Goal: Information Seeking & Learning: Check status

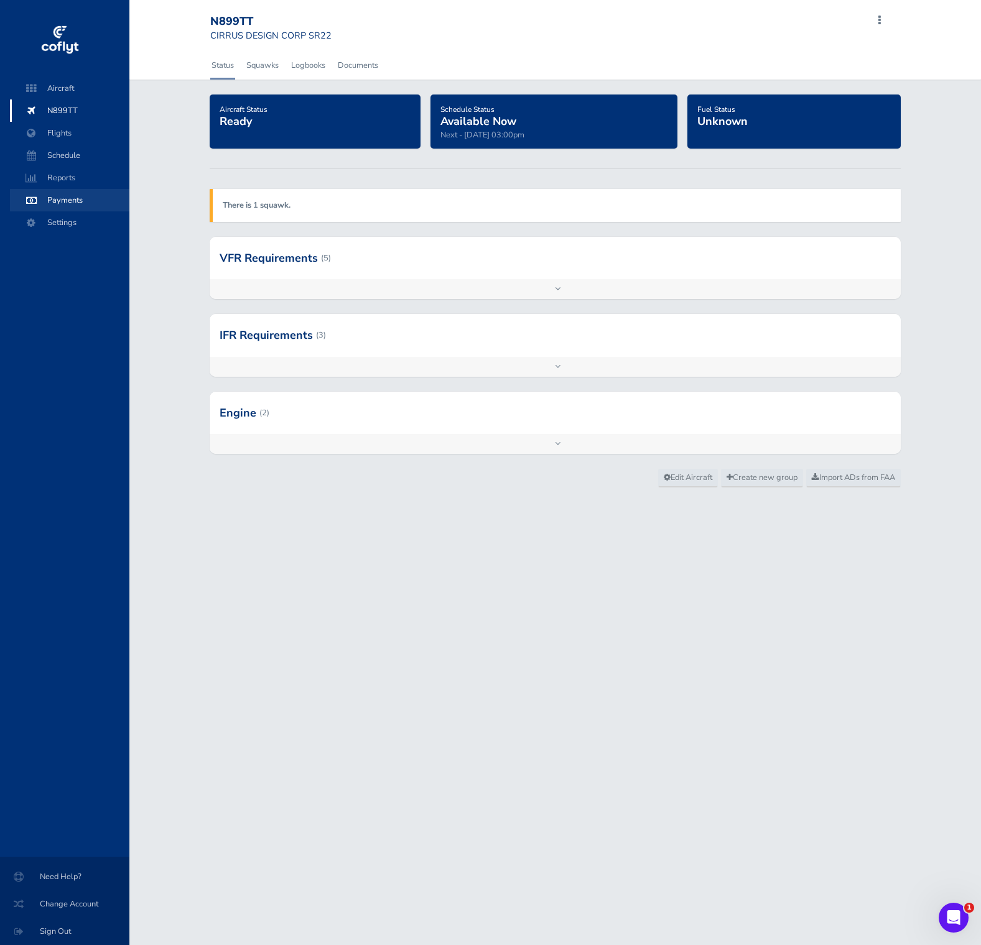
click at [73, 189] on span "Payments" at bounding box center [69, 200] width 95 height 22
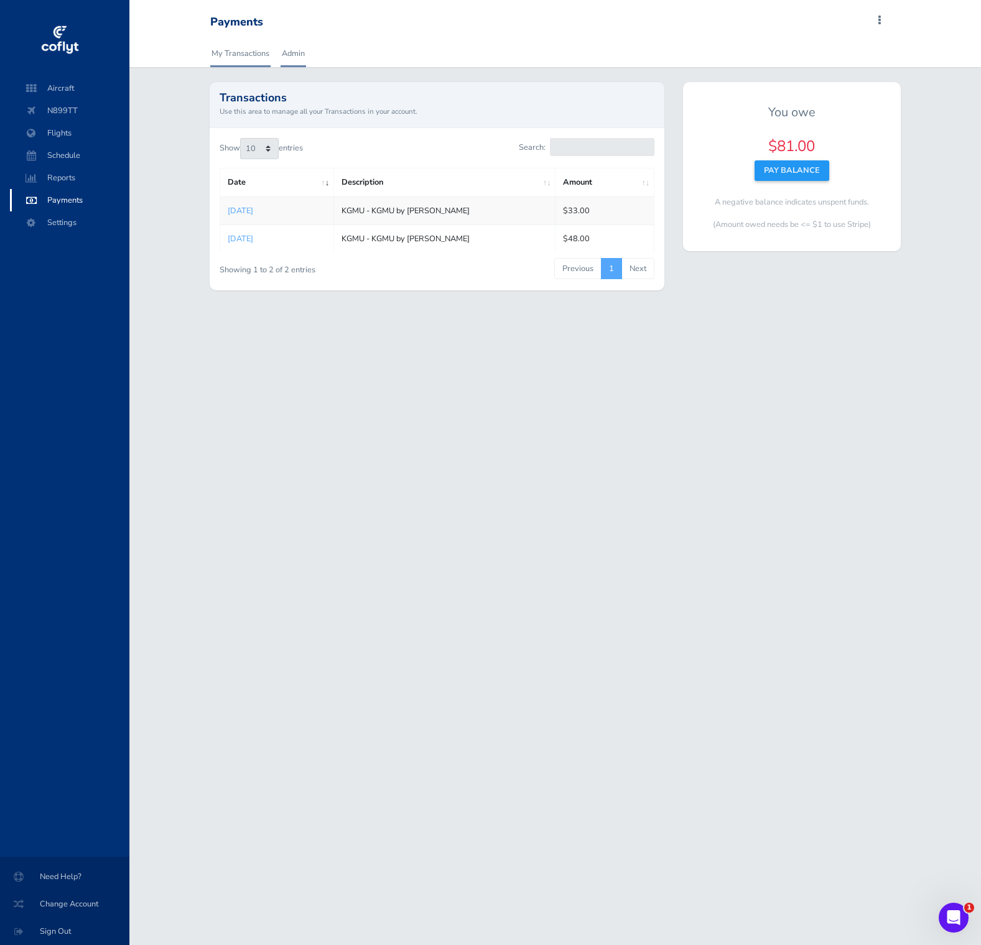
click at [305, 51] on link "Admin" at bounding box center [292, 53] width 25 height 27
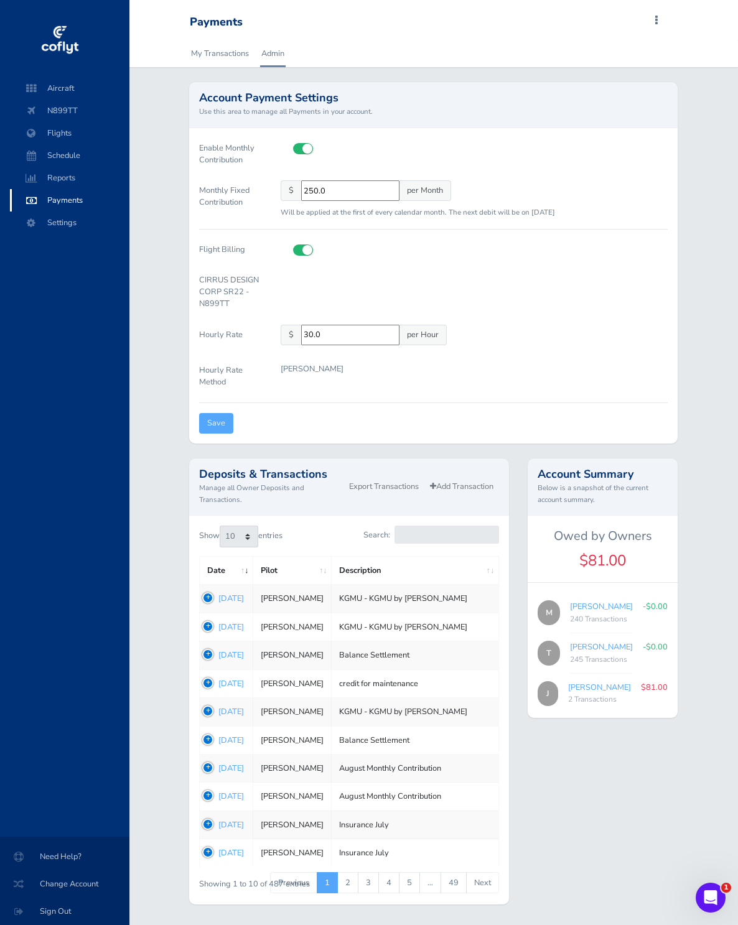
click at [504, 274] on div "CIRRUS DESIGN CORP SR22 - N899TT" at bounding box center [433, 292] width 487 height 45
drag, startPoint x: 622, startPoint y: 698, endPoint x: 573, endPoint y: 698, distance: 49.1
click at [573, 698] on div "Jason Boffey 2 Transactions" at bounding box center [599, 693] width 63 height 25
copy link "[PERSON_NAME]"
drag, startPoint x: 608, startPoint y: 617, endPoint x: 569, endPoint y: 612, distance: 39.5
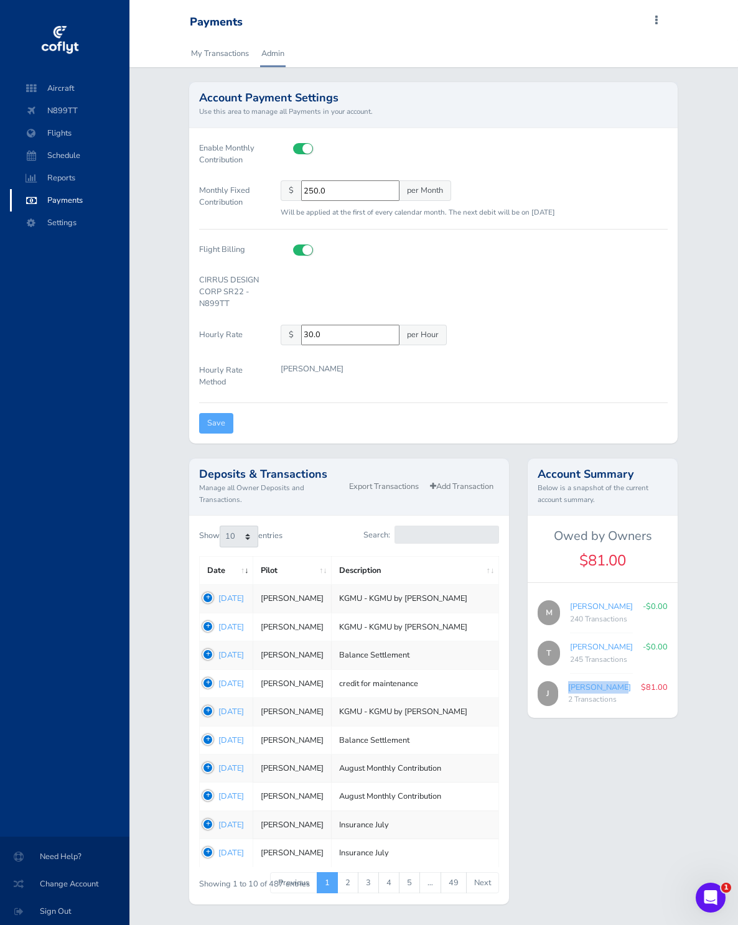
click at [569, 611] on div "M Mathew Garkusha 240 Transactions -$0.00" at bounding box center [602, 613] width 150 height 40
copy link "[PERSON_NAME]"
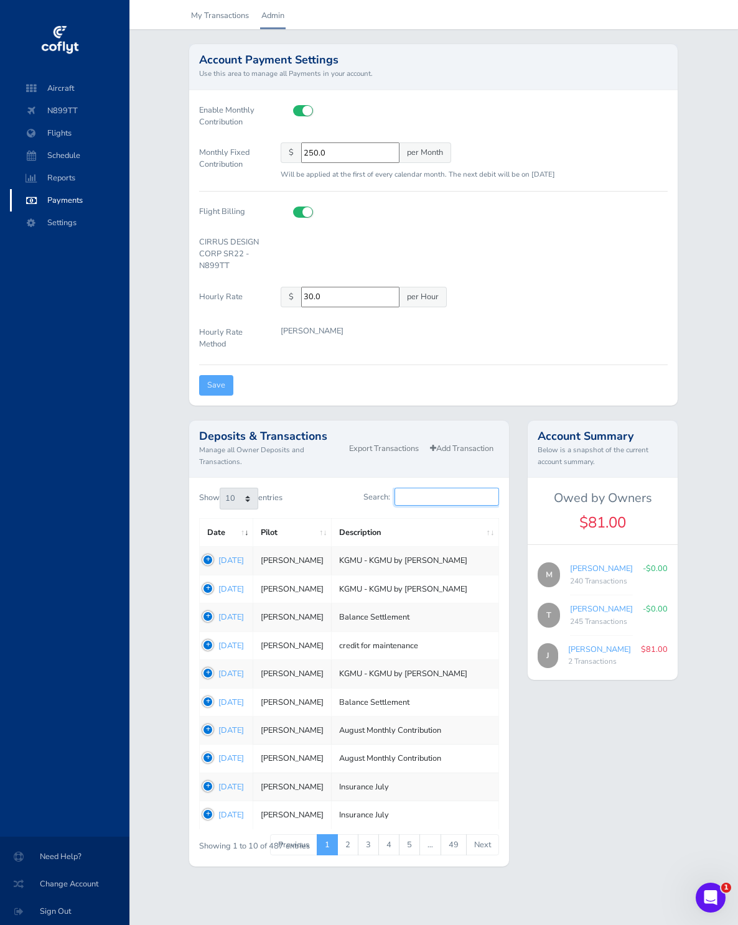
click at [423, 496] on input "Search:" at bounding box center [446, 497] width 104 height 18
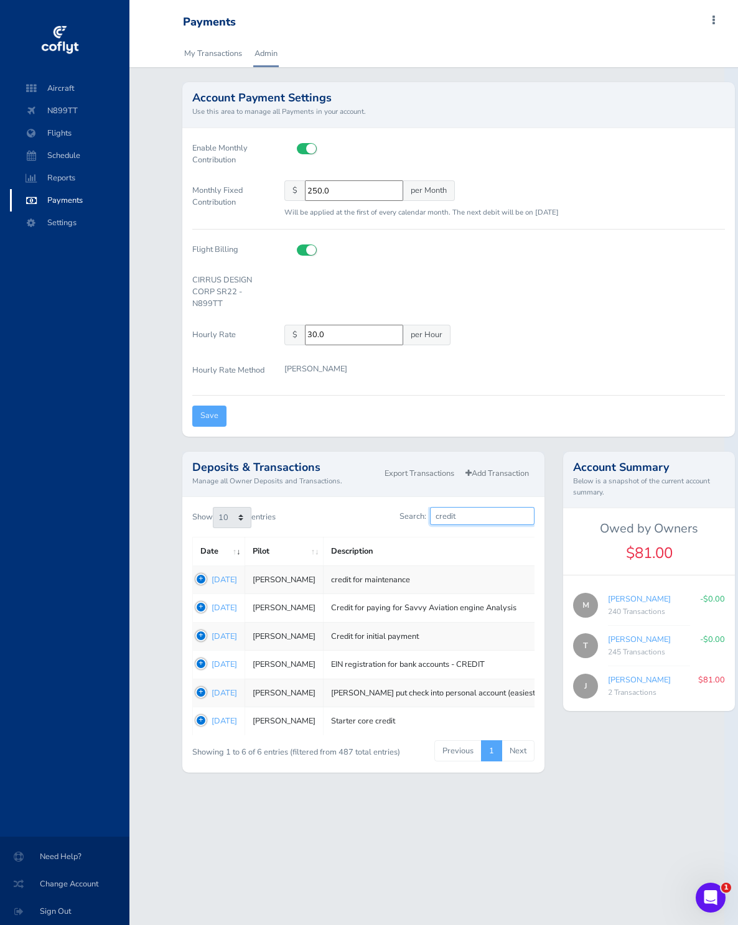
scroll to position [0, 1]
click at [413, 593] on td "credit for maintenance" at bounding box center [580, 579] width 516 height 28
click at [192, 593] on td "1755266550 [DATE]" at bounding box center [218, 579] width 52 height 28
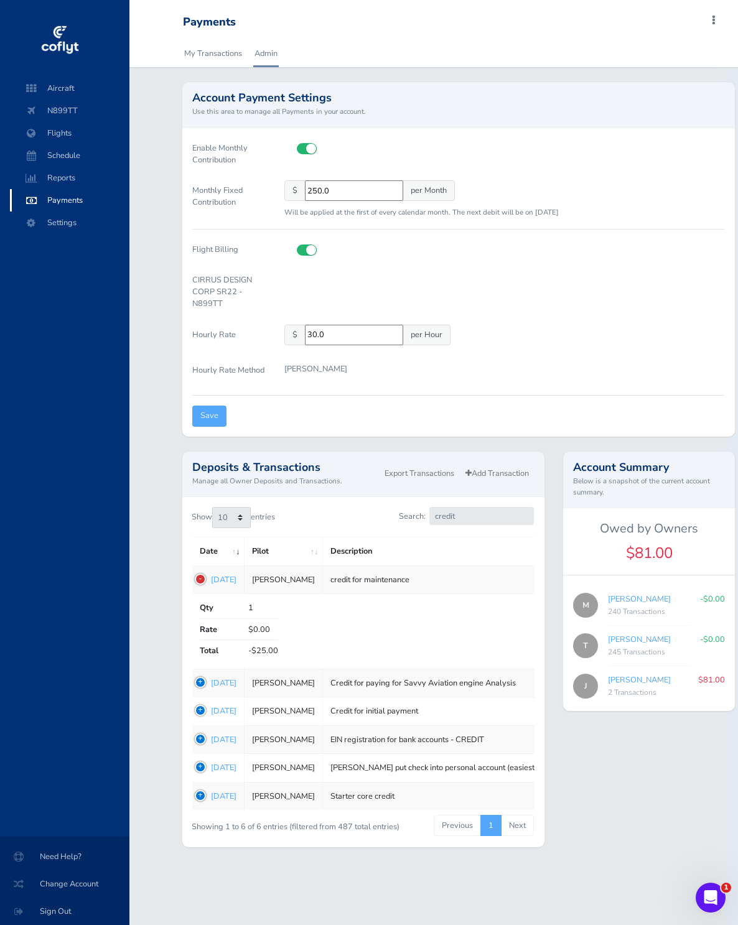
click at [198, 696] on td "1696515279 [DATE]" at bounding box center [218, 682] width 52 height 28
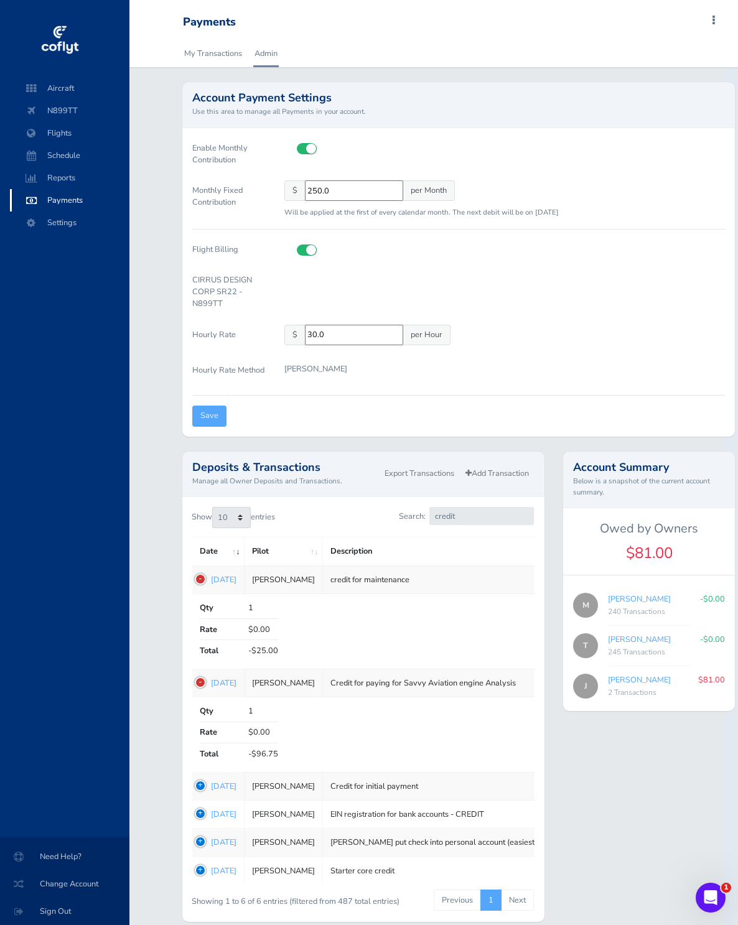
scroll to position [75, 14]
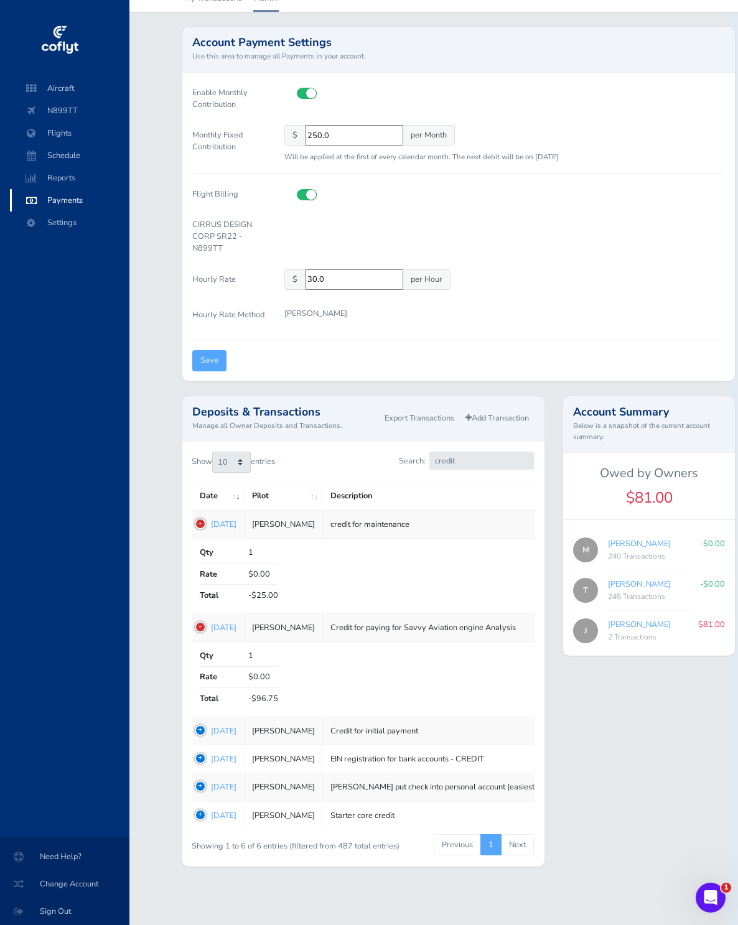
click at [194, 726] on td "1685626481 [DATE]" at bounding box center [218, 730] width 52 height 28
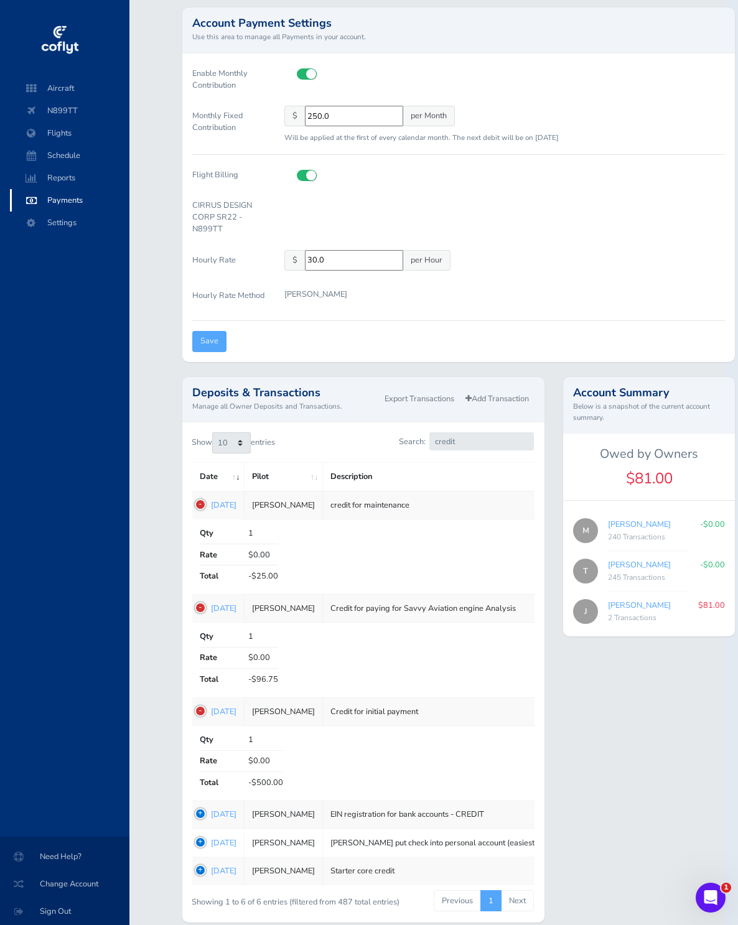
click at [194, 725] on td "1685626481 [DATE]" at bounding box center [218, 711] width 52 height 28
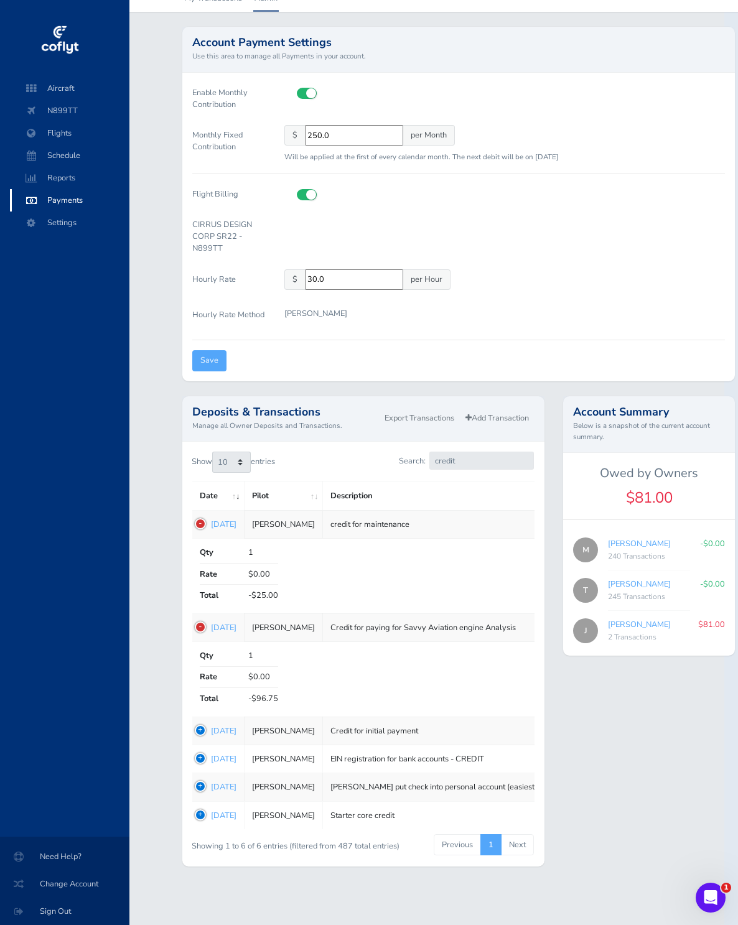
click at [192, 815] on td "1660754086 [DATE]" at bounding box center [218, 815] width 52 height 28
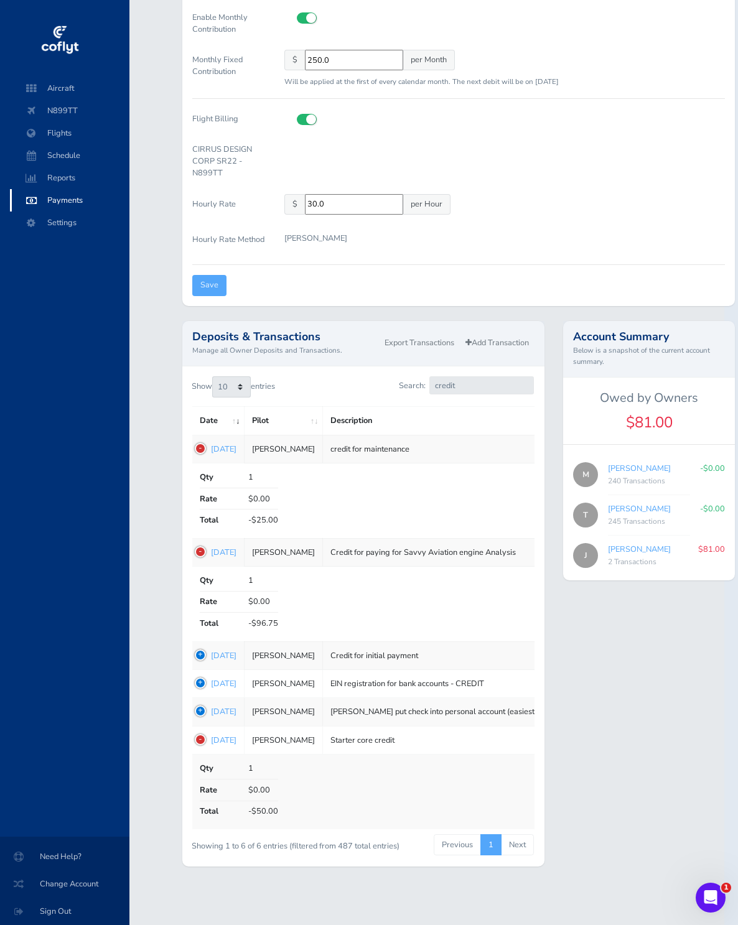
scroll to position [0, 14]
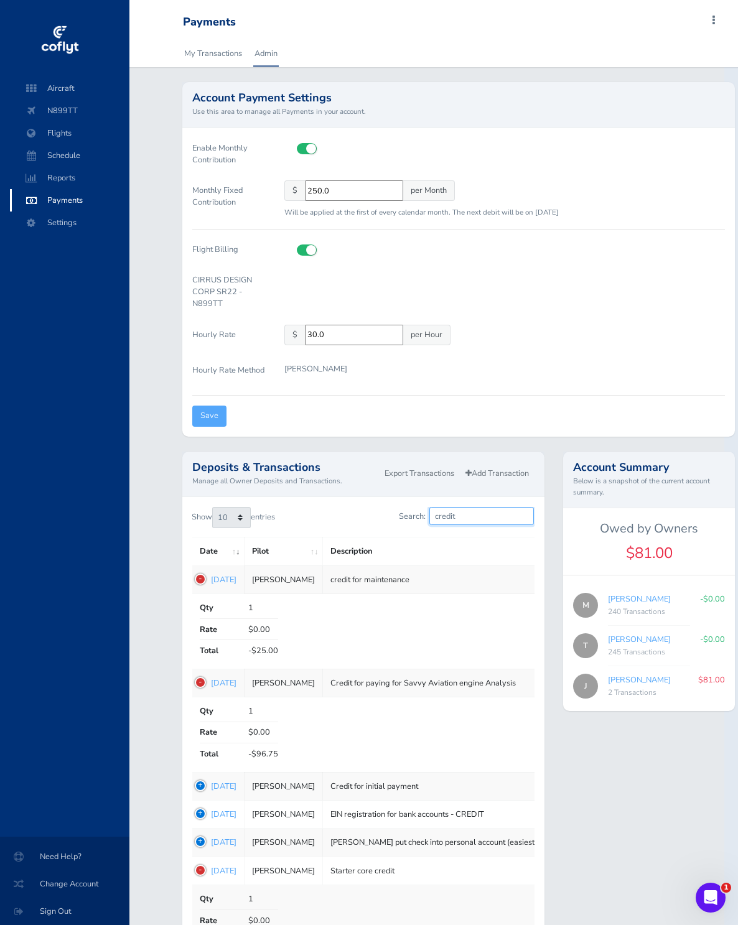
click at [429, 525] on input "credit" at bounding box center [481, 516] width 104 height 18
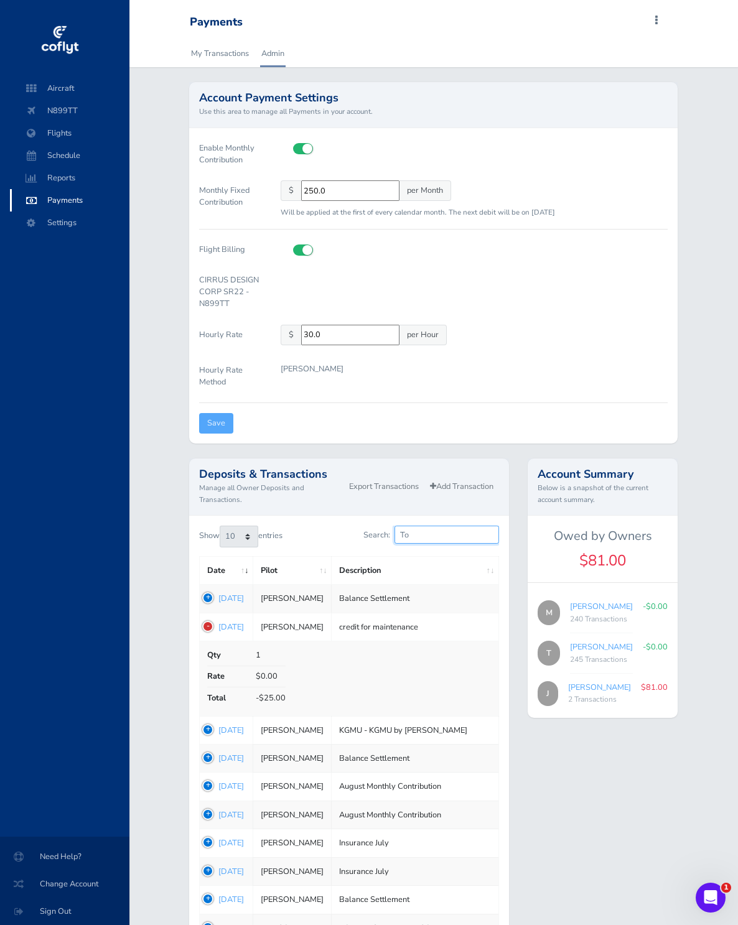
scroll to position [0, 0]
type input "[PERSON_NAME]"
click at [203, 598] on td "1755266606 Aug 15, 2025" at bounding box center [226, 599] width 53 height 28
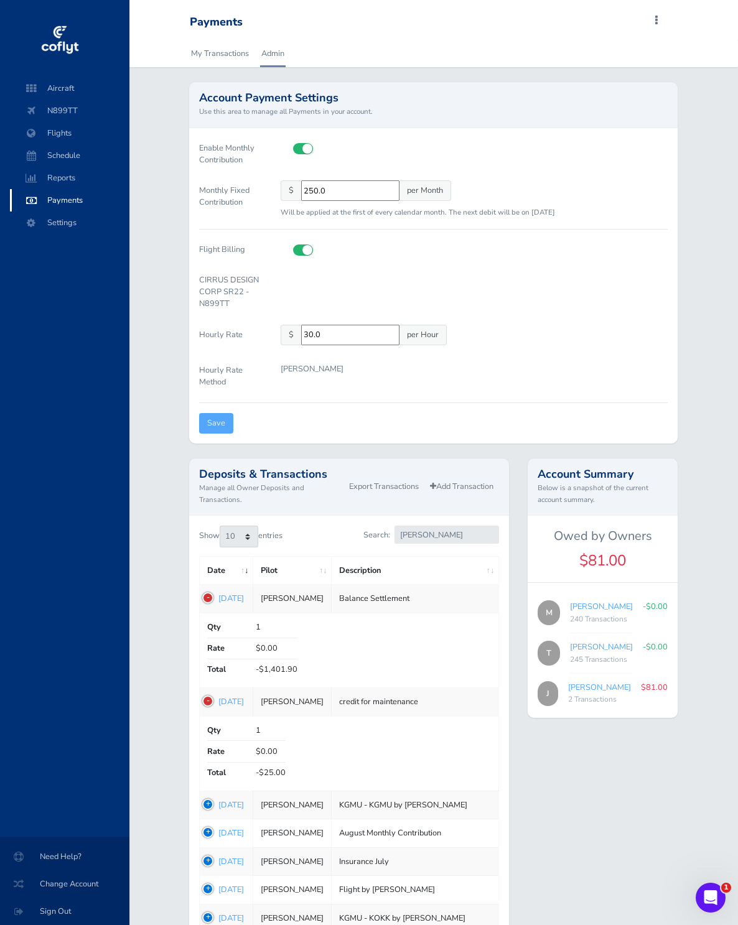
click at [206, 598] on td "1755266606 Aug 15, 2025" at bounding box center [226, 599] width 53 height 28
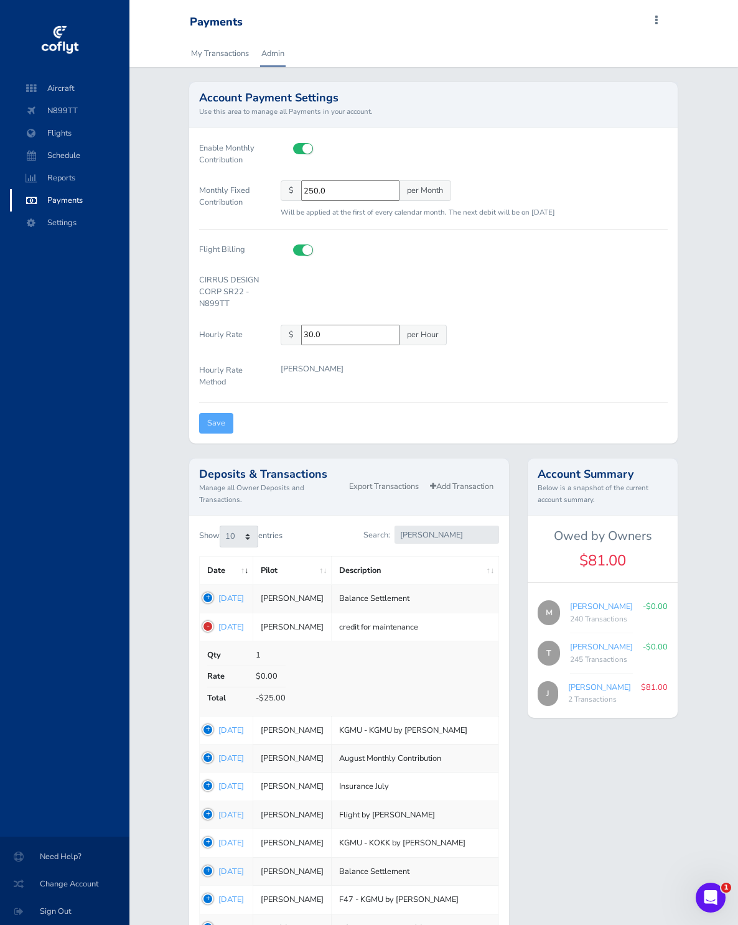
click at [210, 625] on td "1755266550 [DATE]" at bounding box center [226, 627] width 53 height 28
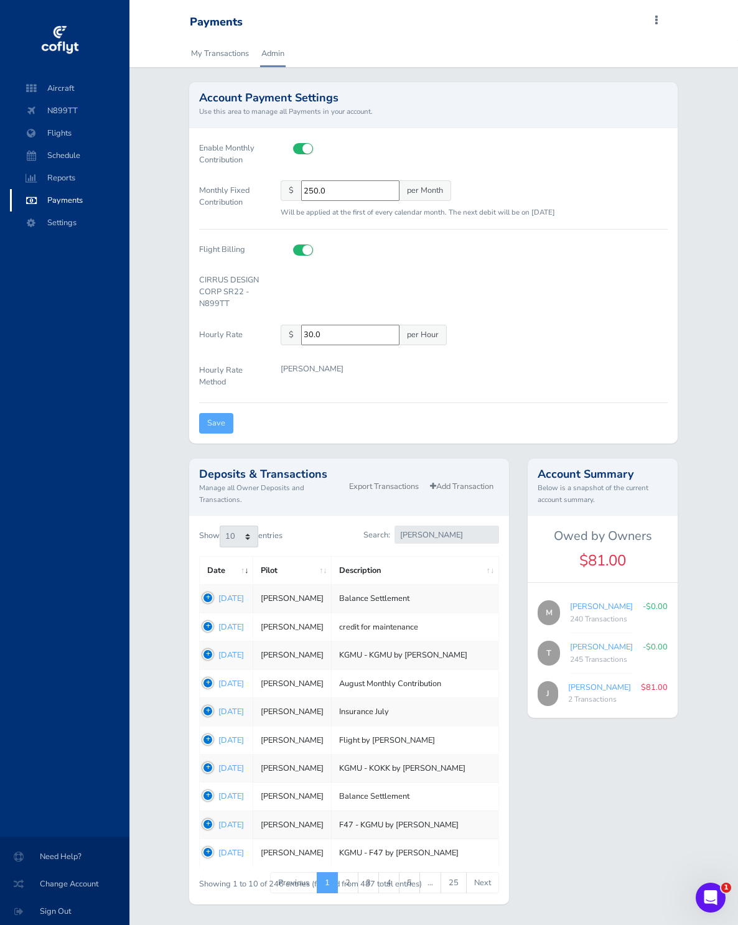
click at [210, 682] on td "1754010067 Jul 31, 2025" at bounding box center [226, 683] width 53 height 28
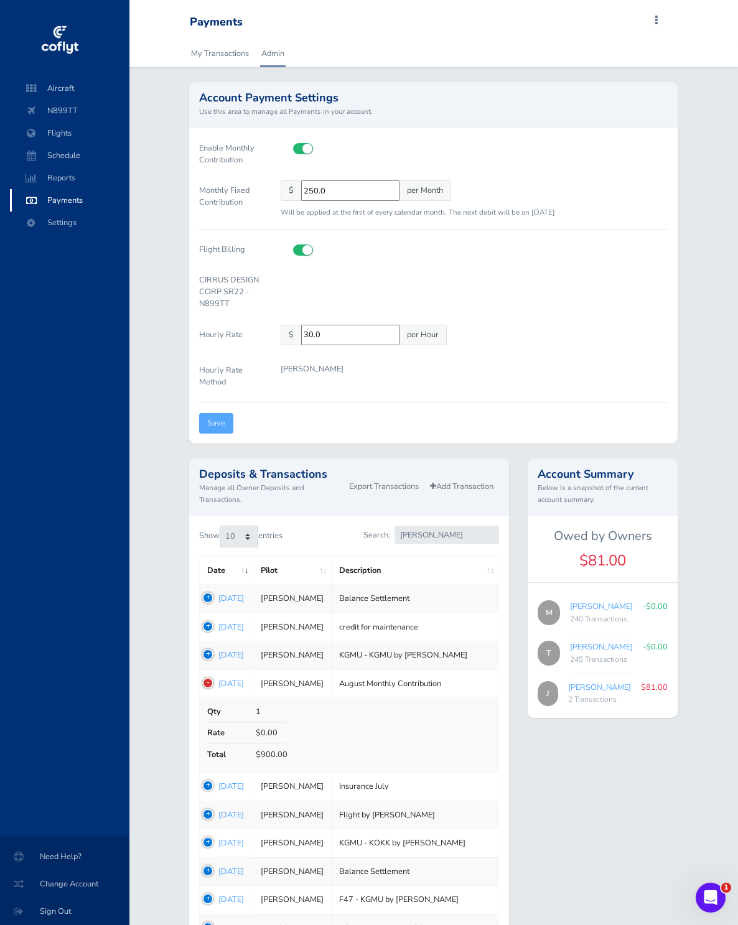
click at [210, 682] on td "1754010067 Jul 31, 2025" at bounding box center [226, 683] width 53 height 28
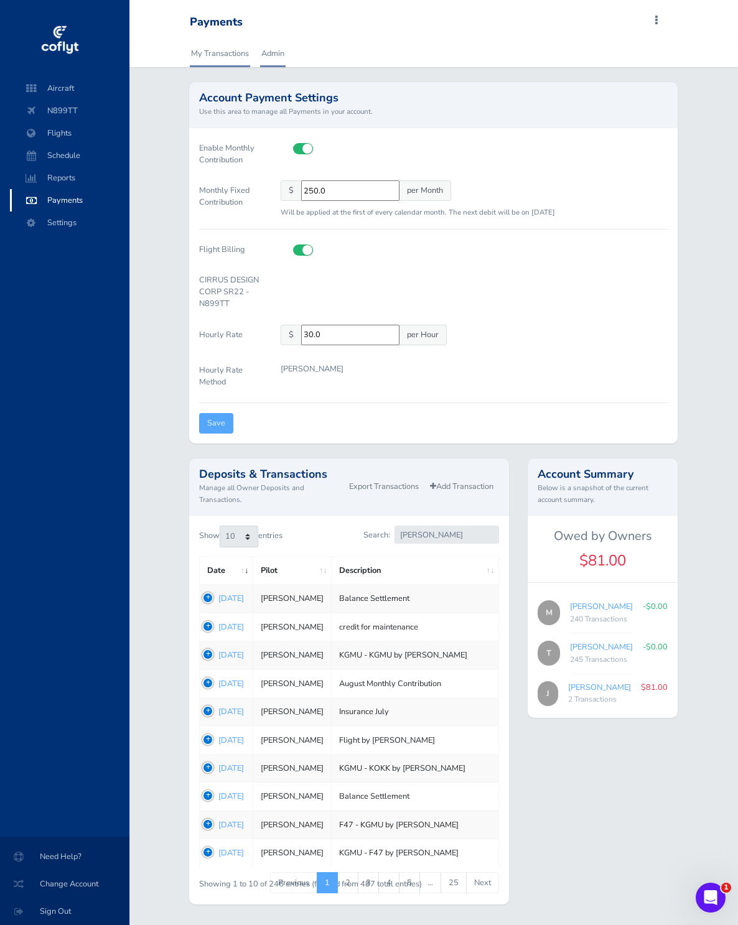
click at [215, 60] on link "My Transactions" at bounding box center [220, 53] width 60 height 27
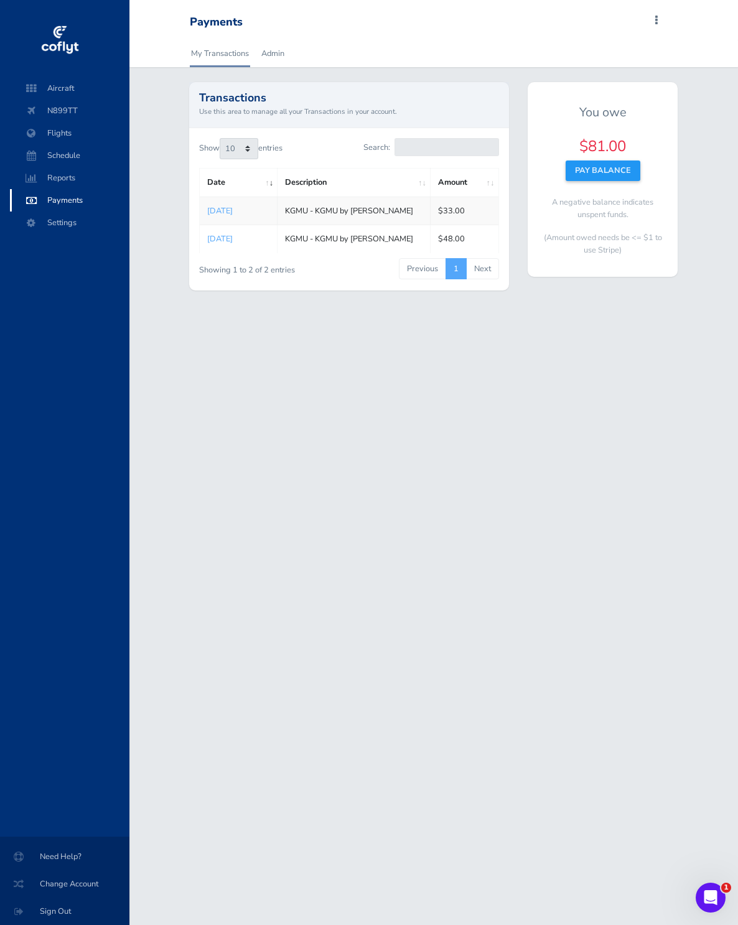
click at [392, 317] on div "Payments Add Squawk Add Flight Add Reservation J Profile Settings Users Aircraf…" at bounding box center [433, 462] width 608 height 925
click at [277, 53] on link "Admin" at bounding box center [272, 53] width 25 height 27
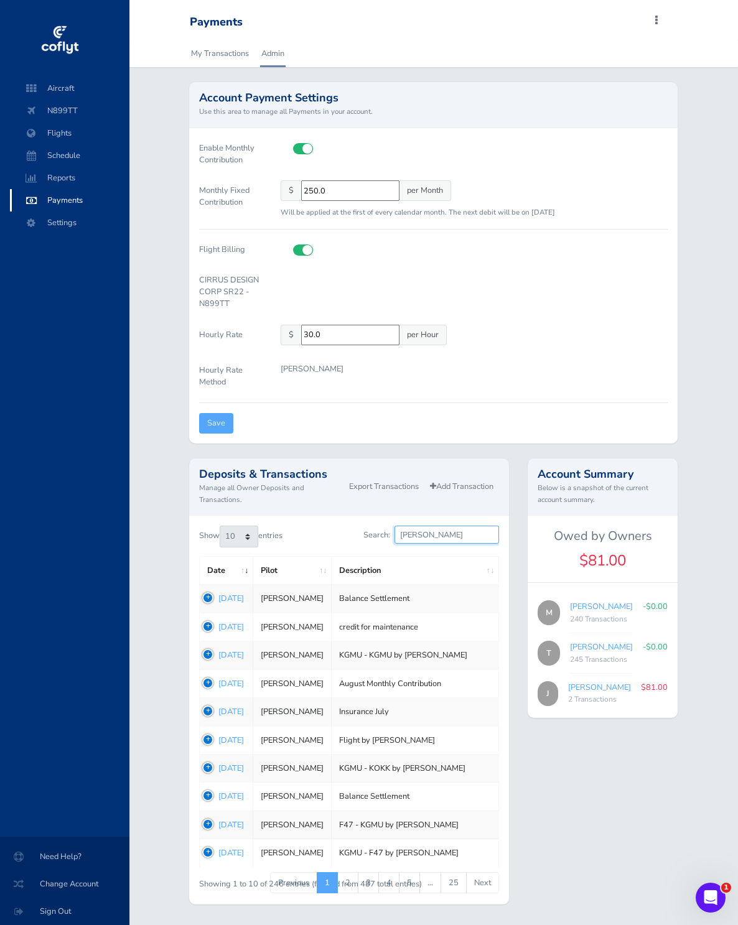
click at [443, 533] on input "[PERSON_NAME]" at bounding box center [446, 534] width 104 height 18
type input "T"
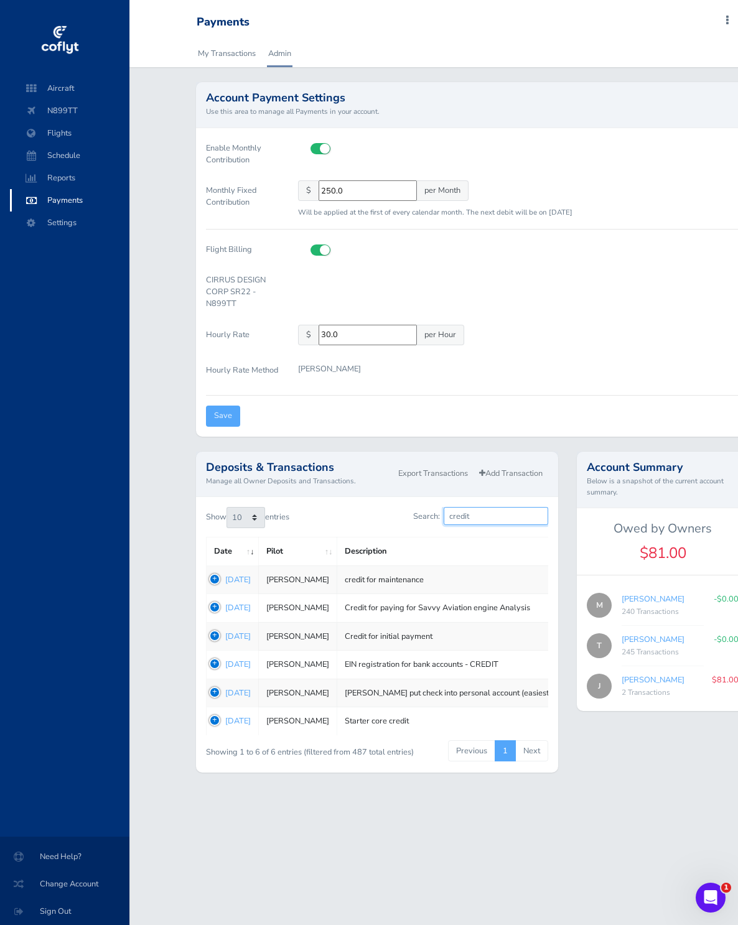
type input "credit"
click at [210, 735] on td "1660754086 [DATE]" at bounding box center [232, 721] width 52 height 28
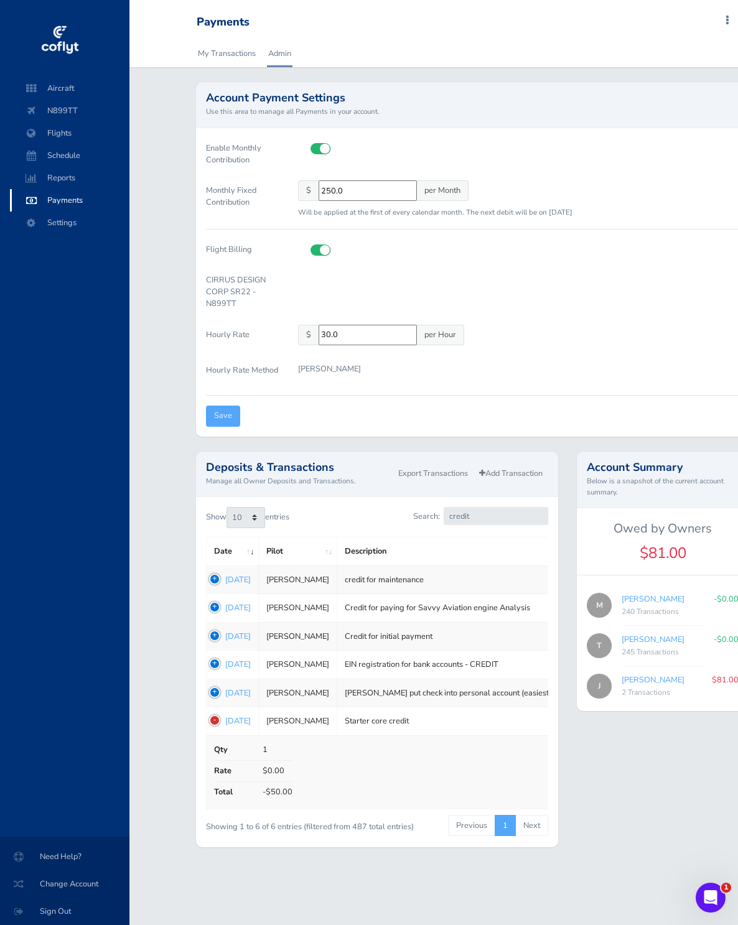
click at [213, 706] on td "1660754172 [DATE]" at bounding box center [232, 692] width 52 height 28
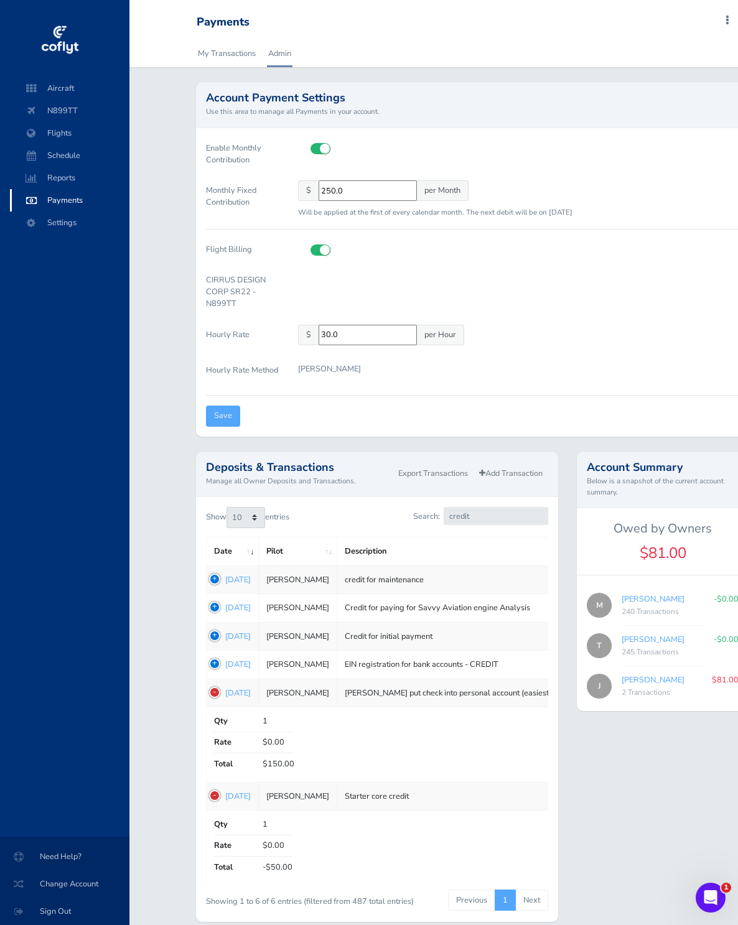
scroll to position [75, 0]
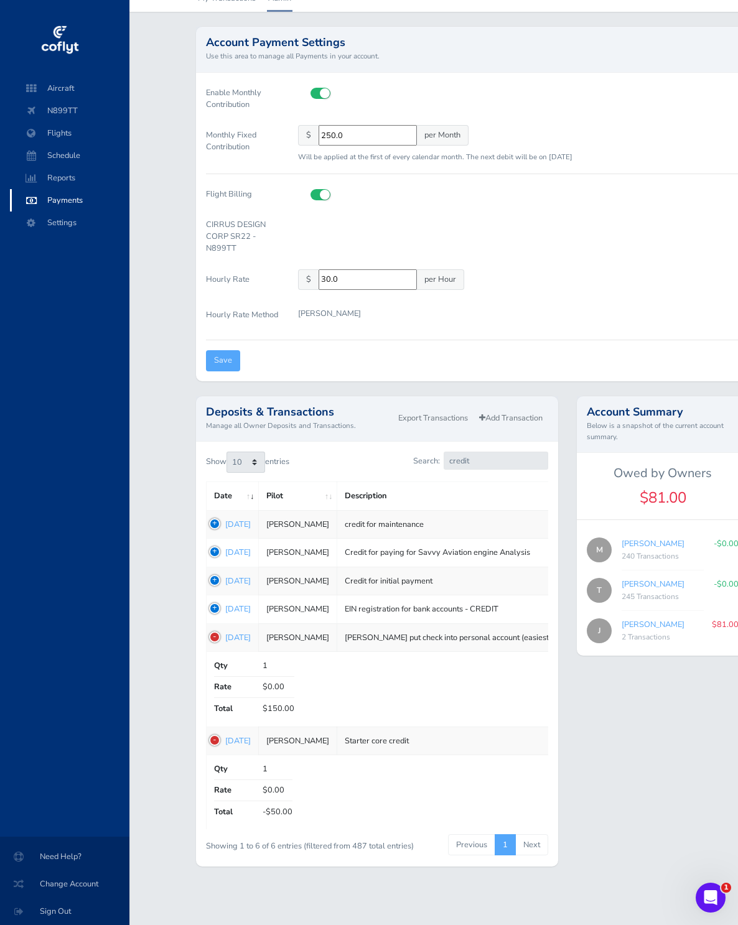
click at [209, 609] on td "1661802370 [DATE]" at bounding box center [232, 609] width 52 height 28
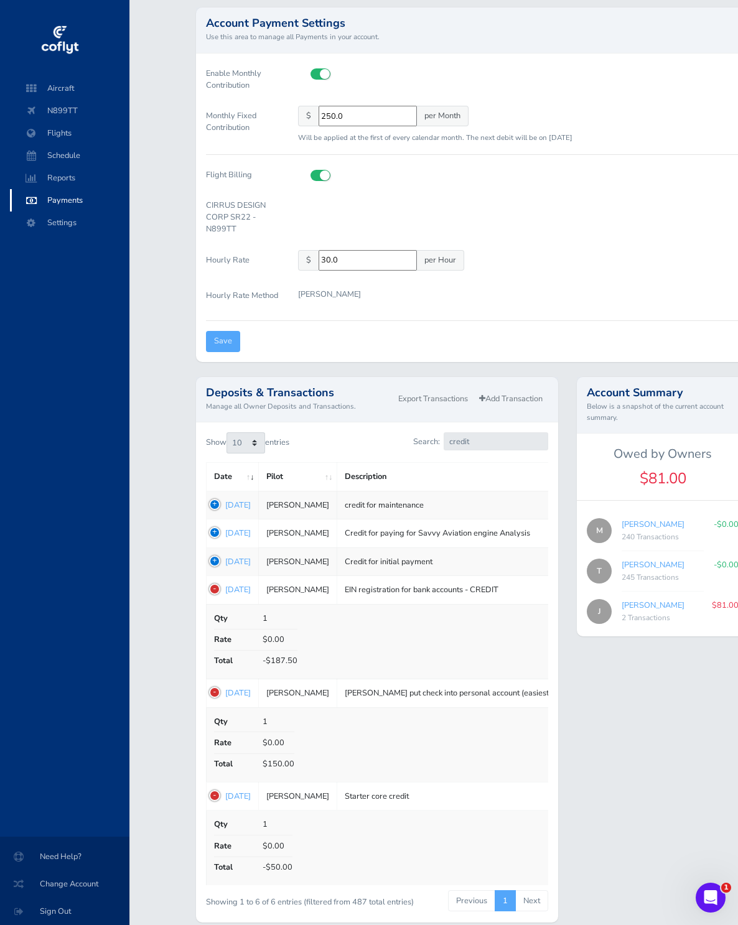
click at [209, 575] on td "1685626481 [DATE]" at bounding box center [232, 561] width 52 height 28
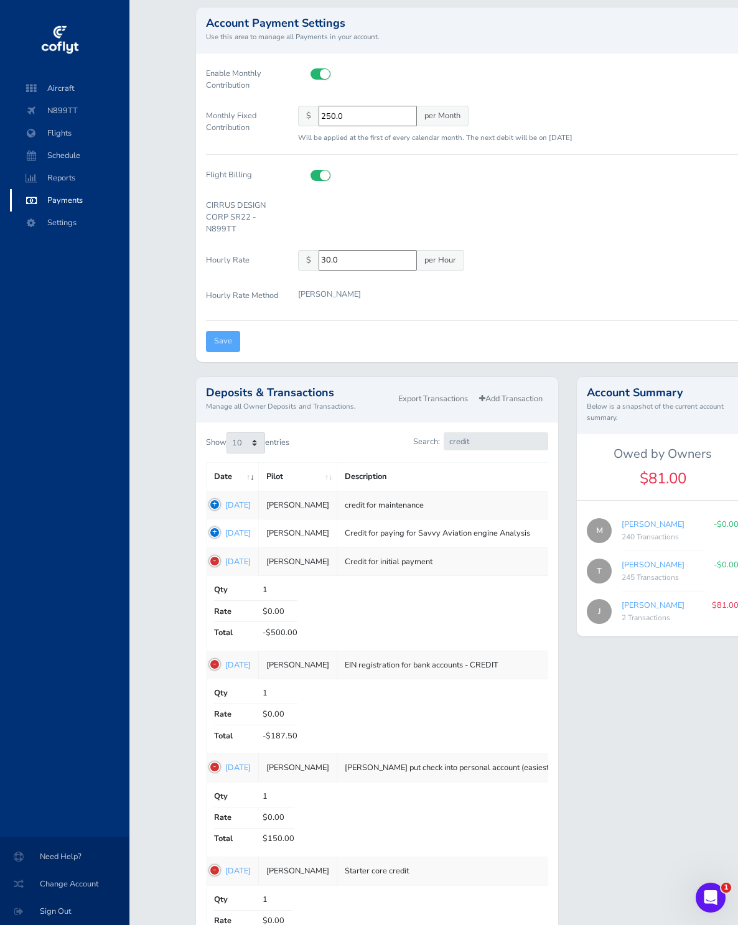
click at [211, 546] on td "1696515279 [DATE]" at bounding box center [232, 533] width 52 height 28
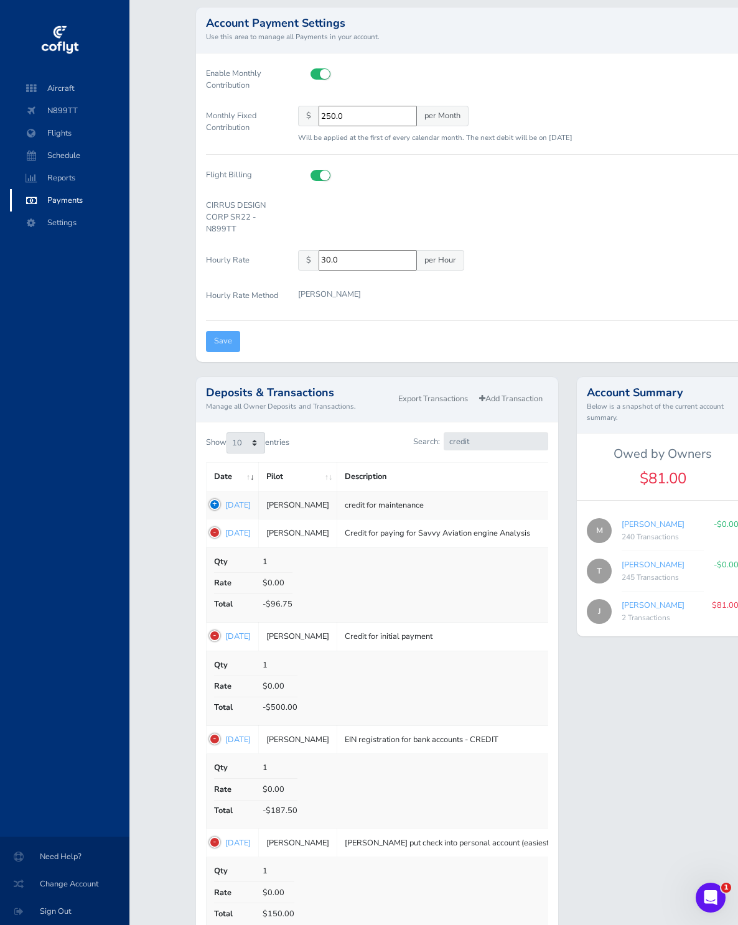
click at [213, 519] on td "1755266550 [DATE]" at bounding box center [232, 505] width 52 height 28
